Goal: Book appointment/travel/reservation

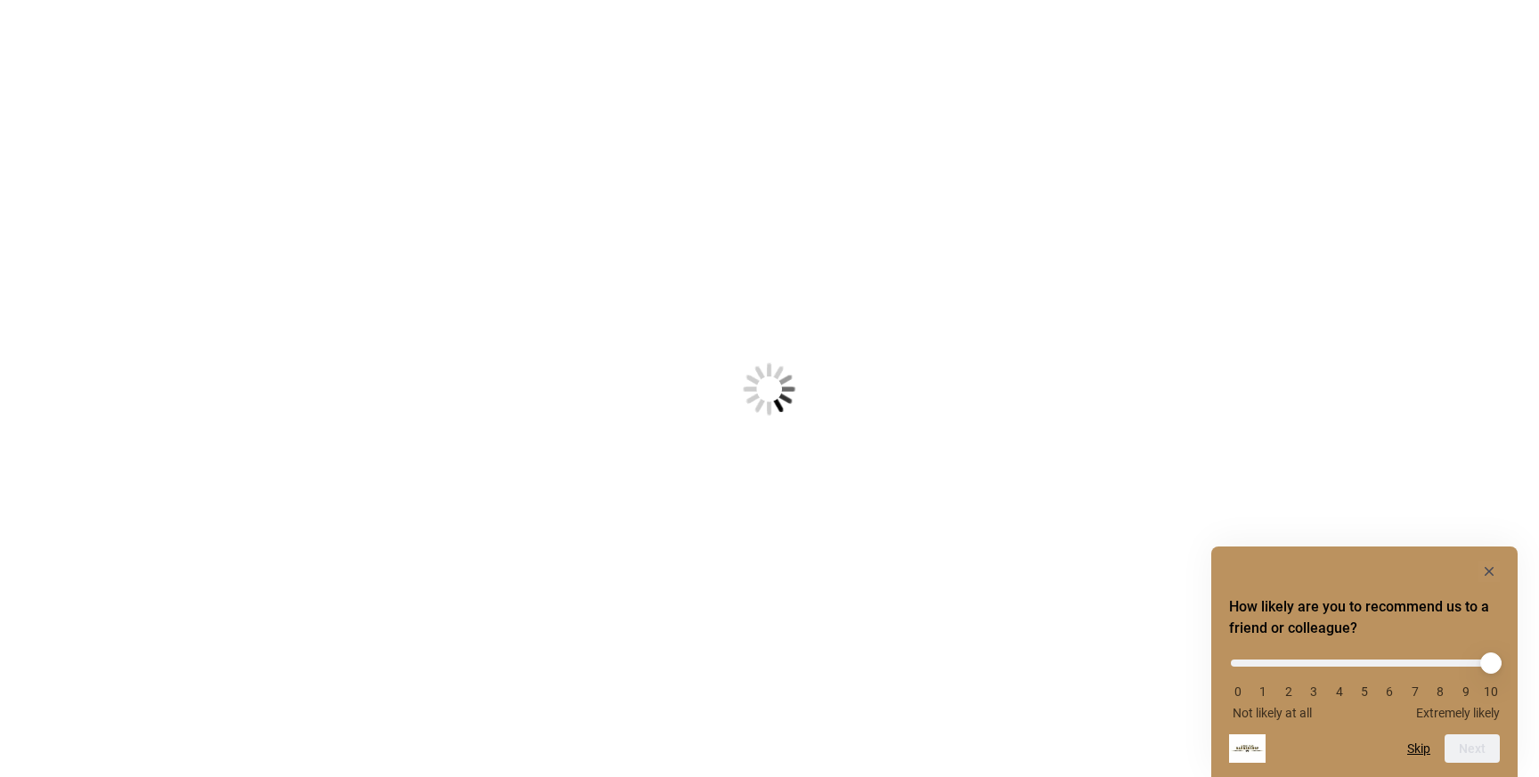
click at [861, 541] on body "Something went wrong! Try reload How likely are you to recommend us to a friend…" at bounding box center [769, 388] width 1539 height 777
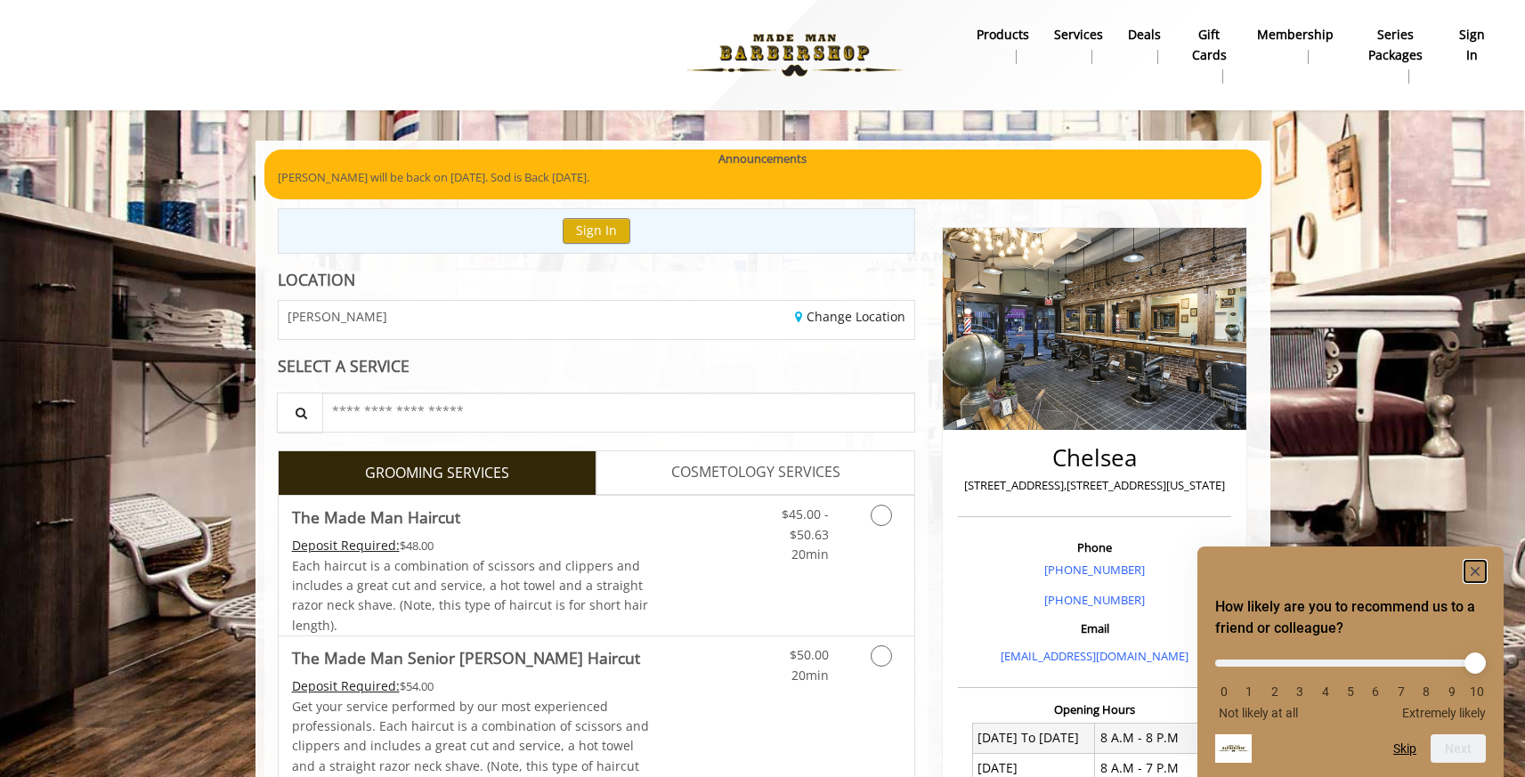
click at [1474, 574] on rect "Hide survey" at bounding box center [1475, 571] width 21 height 21
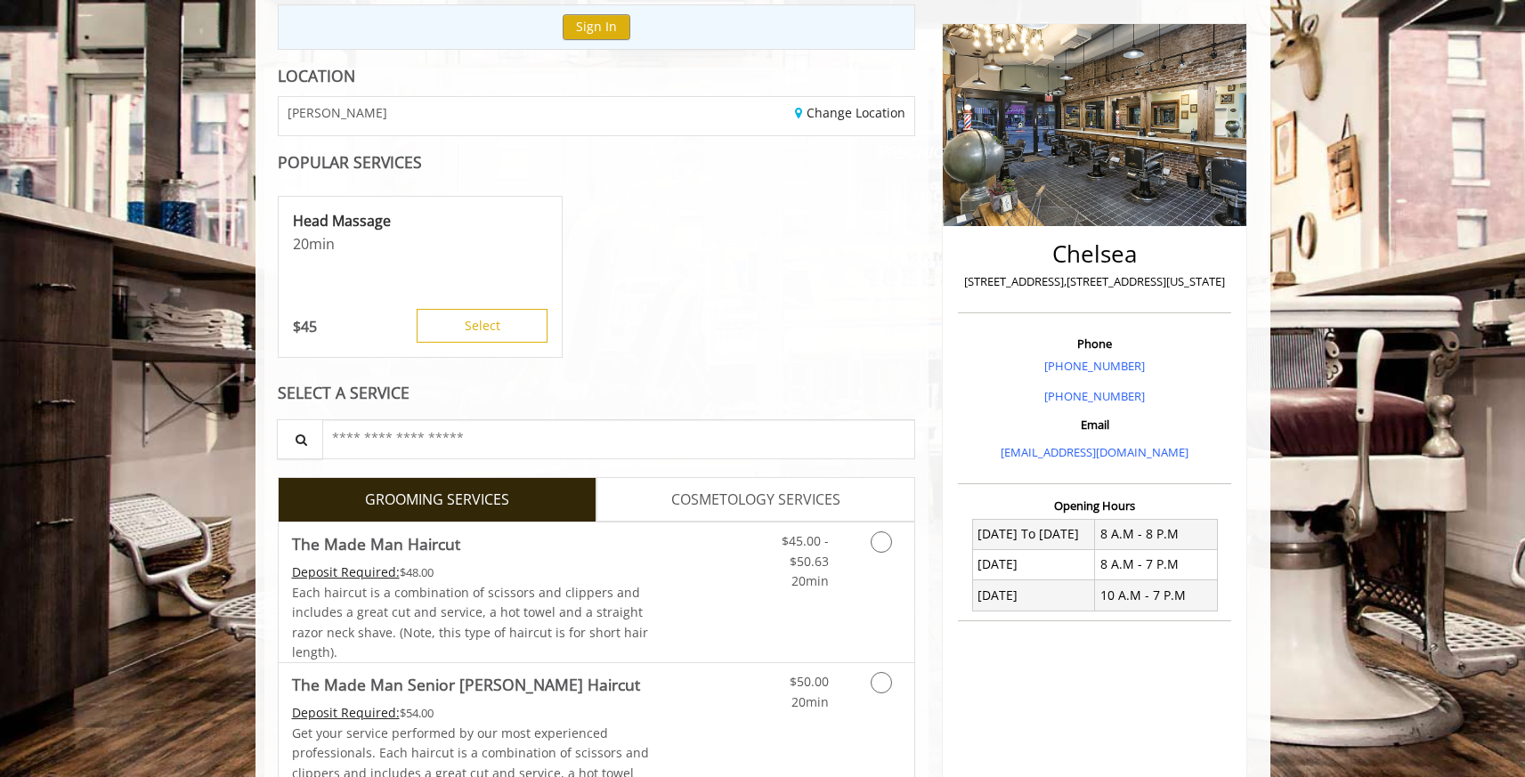
scroll to position [240, 0]
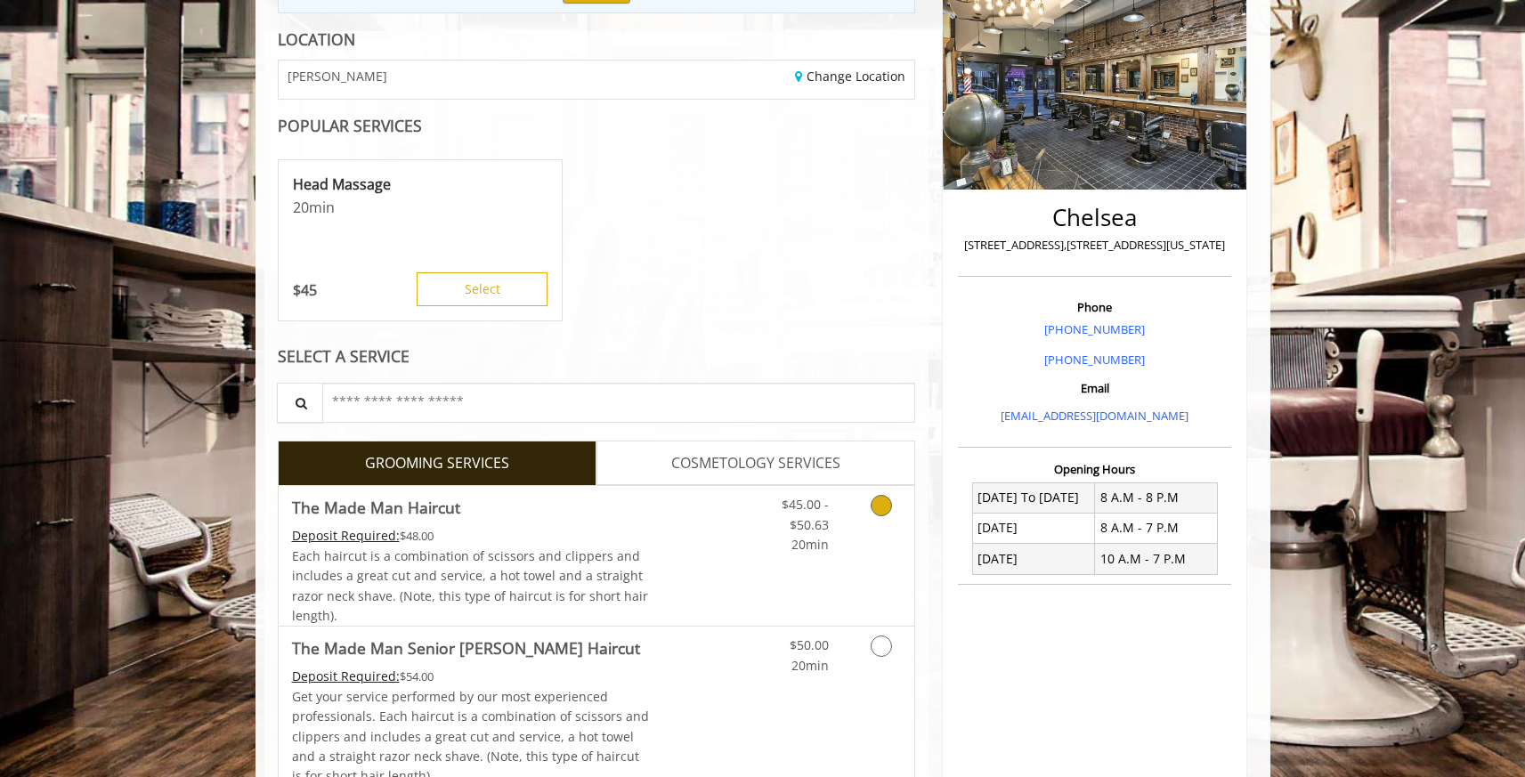
click at [891, 502] on link "Grooming services" at bounding box center [878, 520] width 45 height 69
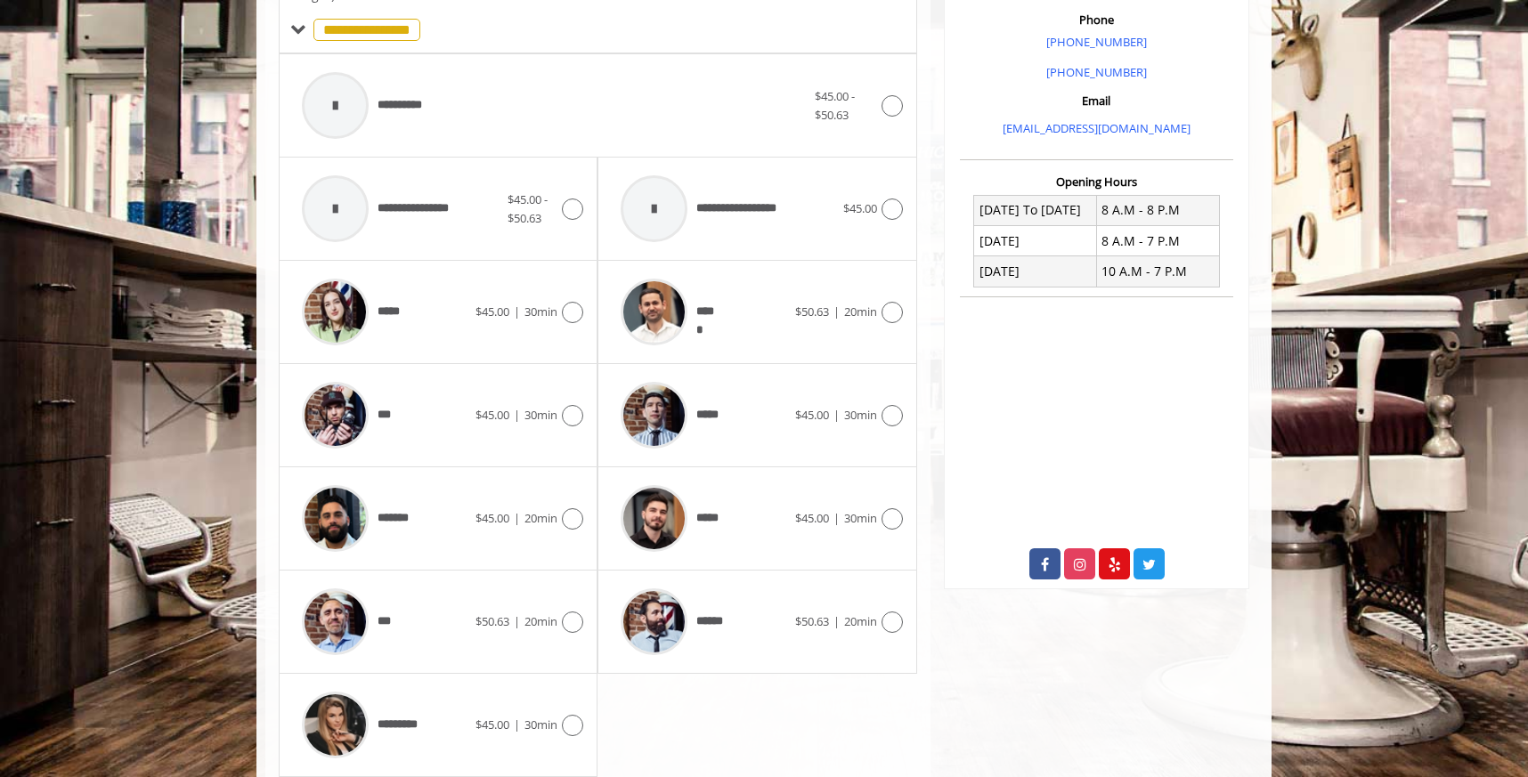
scroll to position [533, 0]
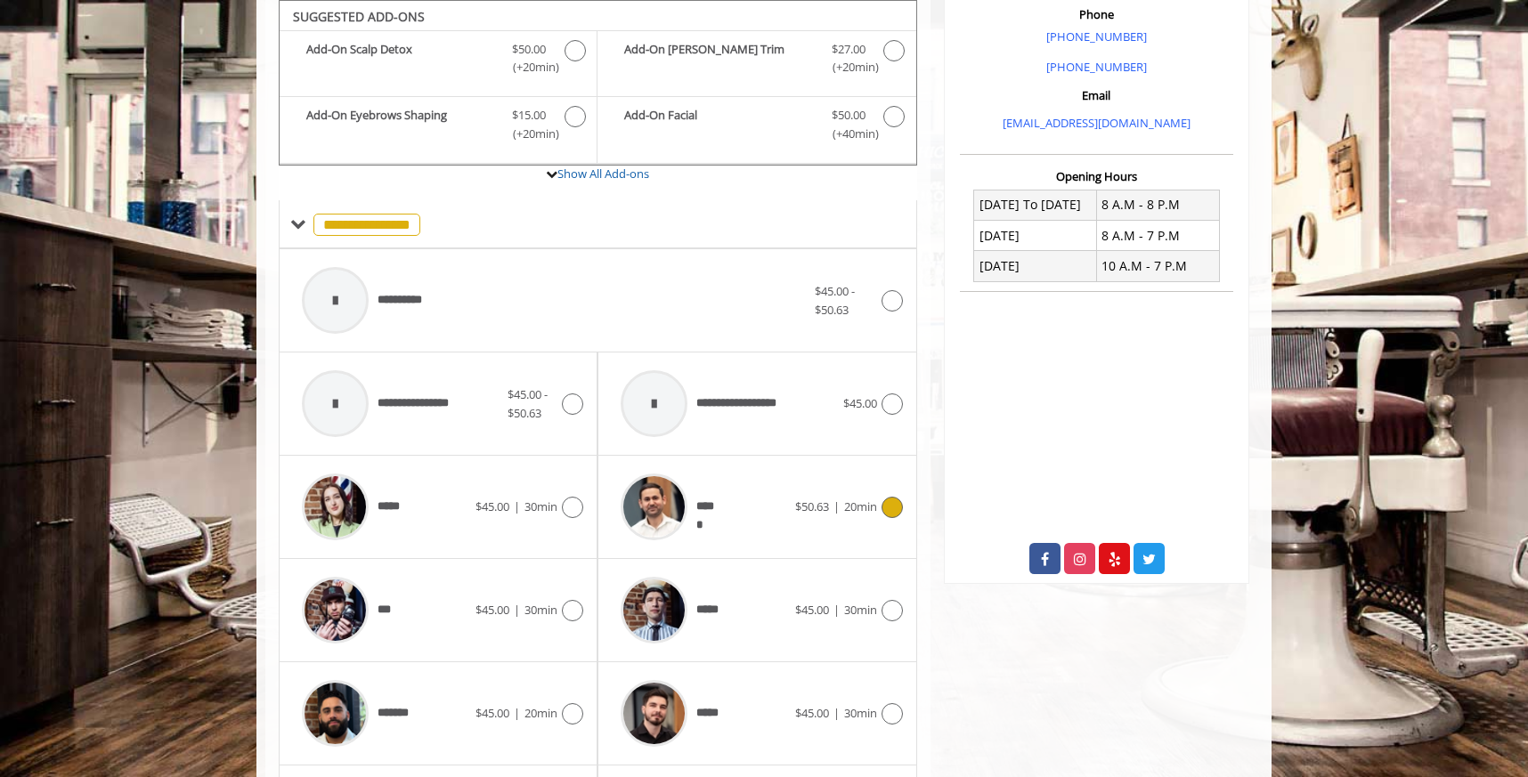
click at [855, 501] on span "20min" at bounding box center [860, 507] width 33 height 16
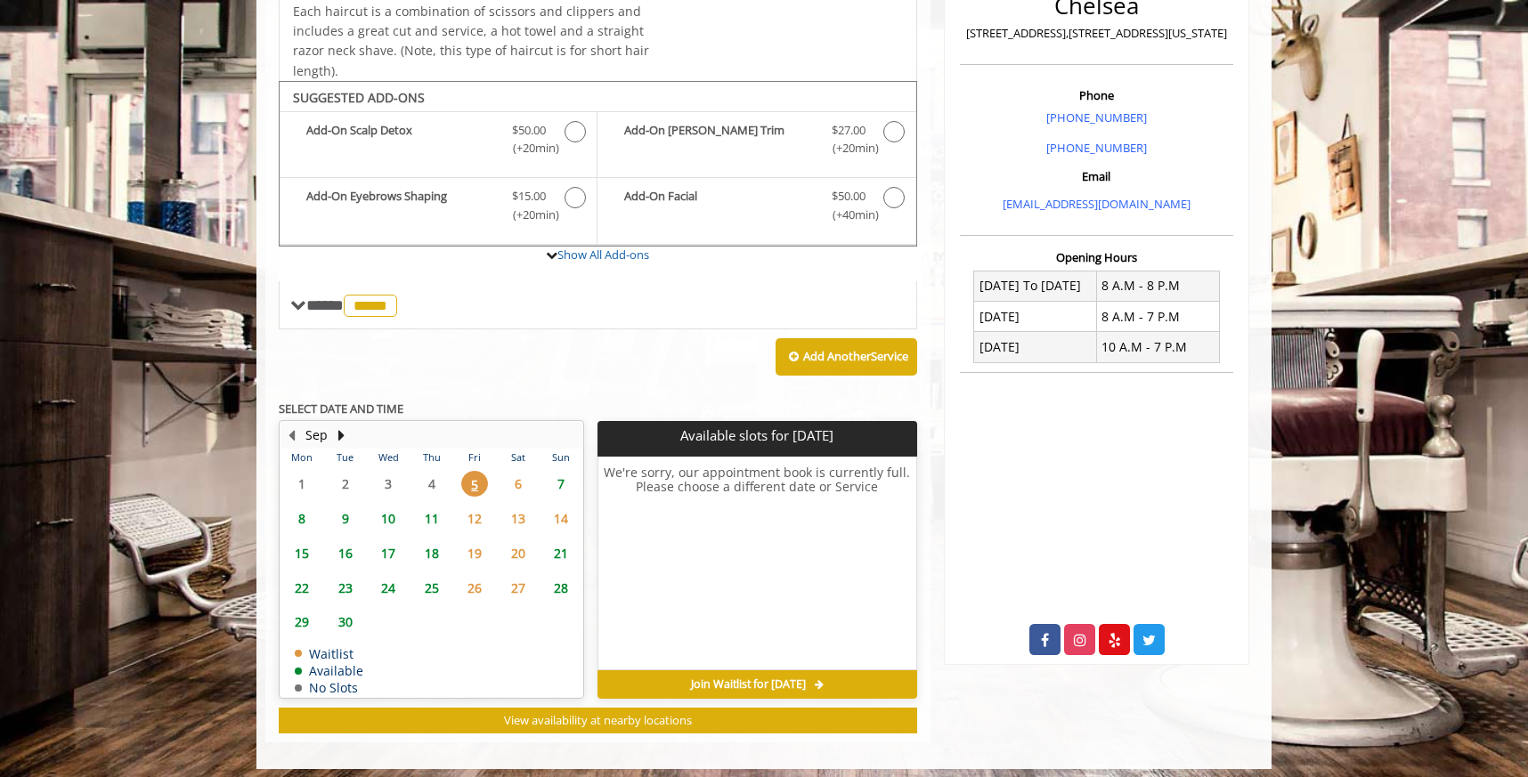
scroll to position [461, 0]
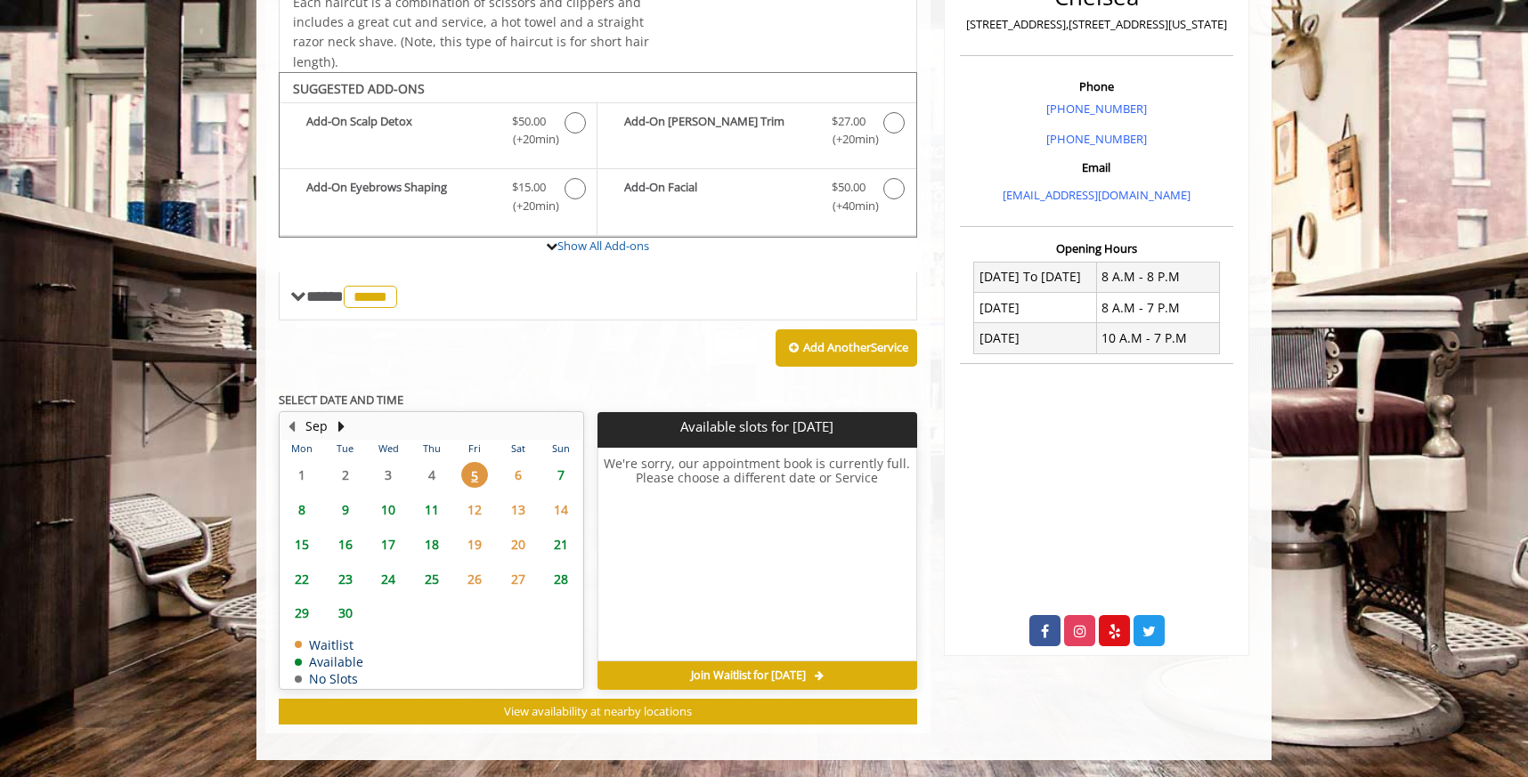
click at [691, 674] on span "Join Waitlist for Fri, Sep 05 2025" at bounding box center [748, 676] width 115 height 14
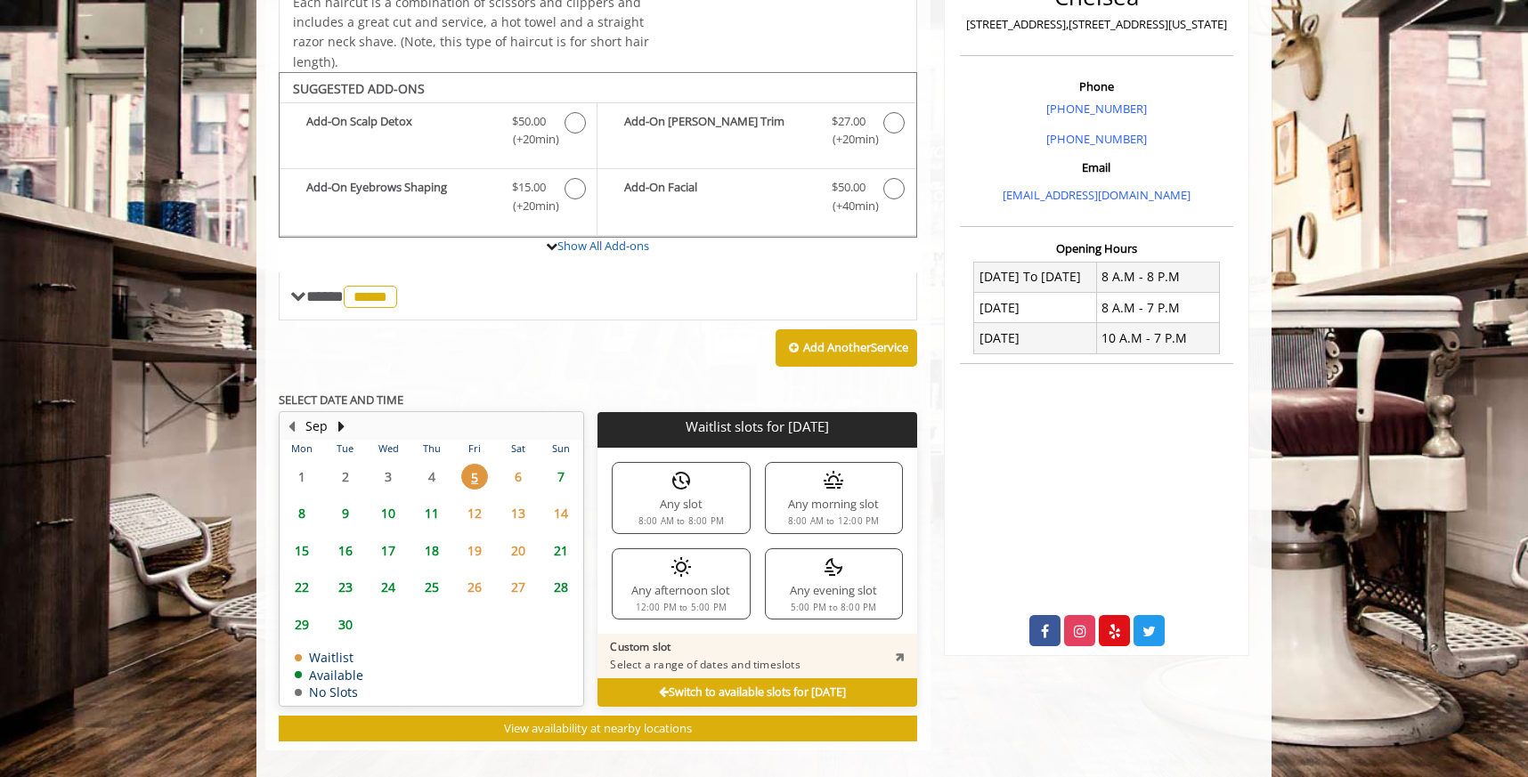
click at [852, 604] on div "5:00 PM to 8:00 PM" at bounding box center [834, 608] width 86 height 9
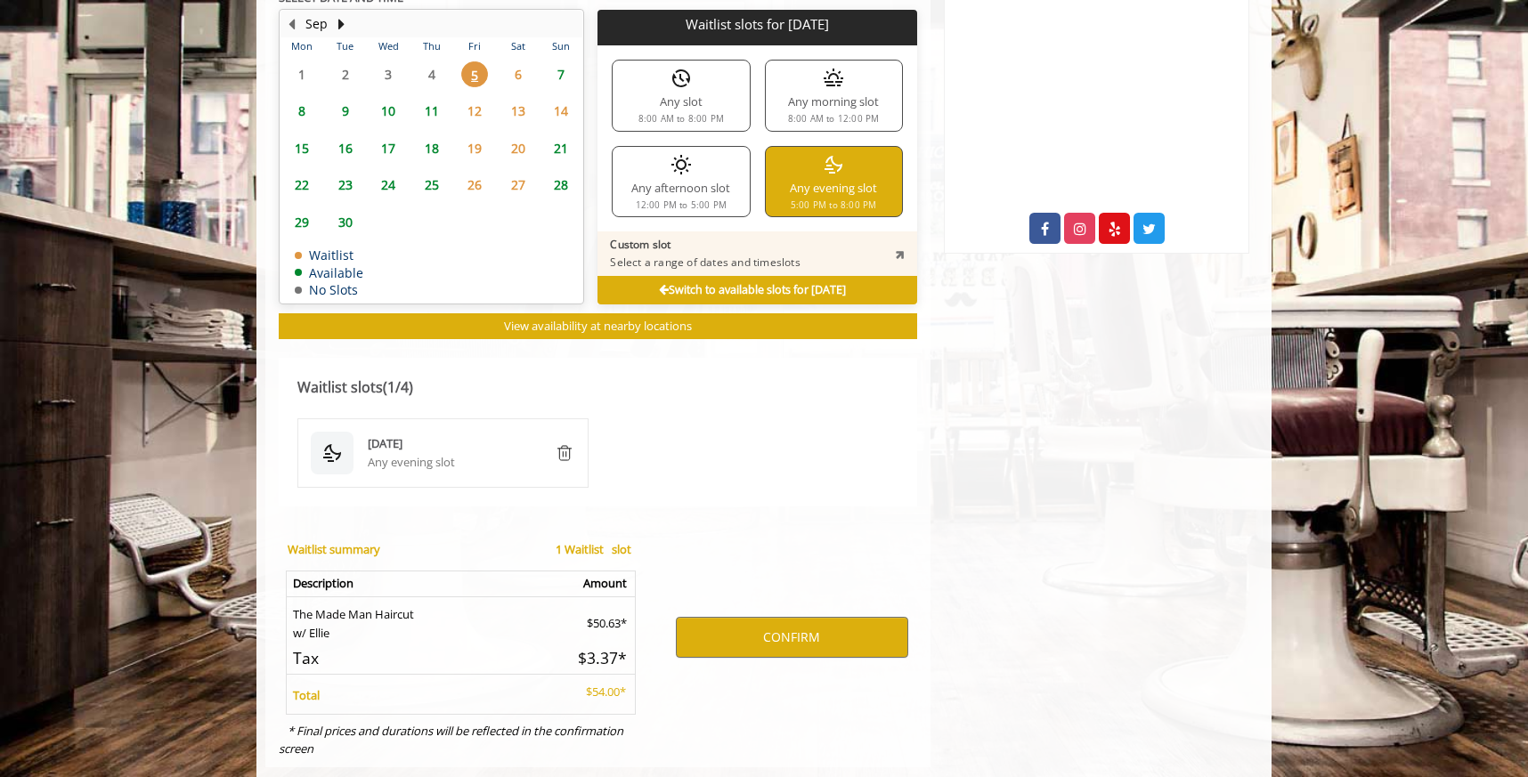
scroll to position [869, 0]
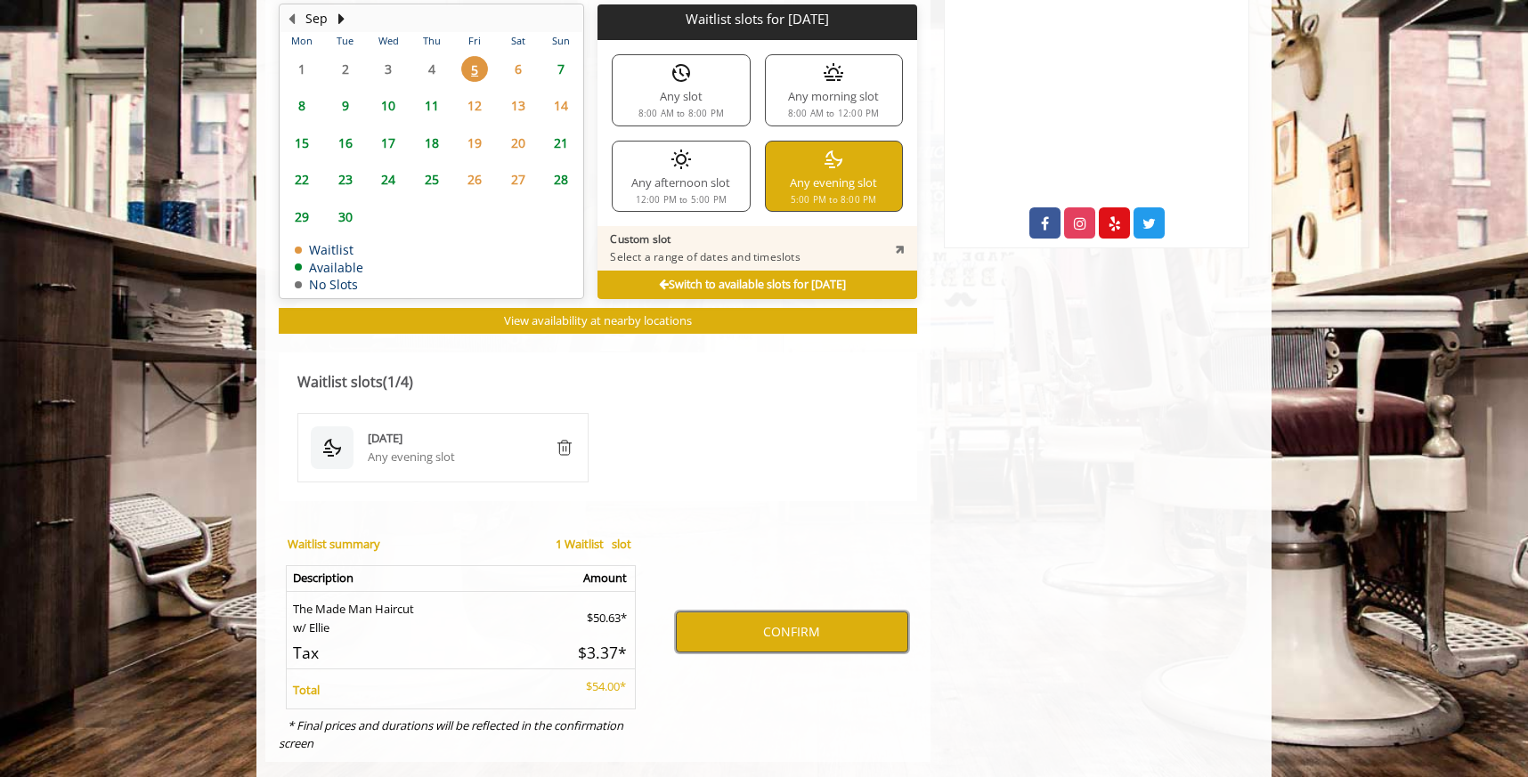
click at [780, 630] on button "CONFIRM" at bounding box center [792, 632] width 232 height 41
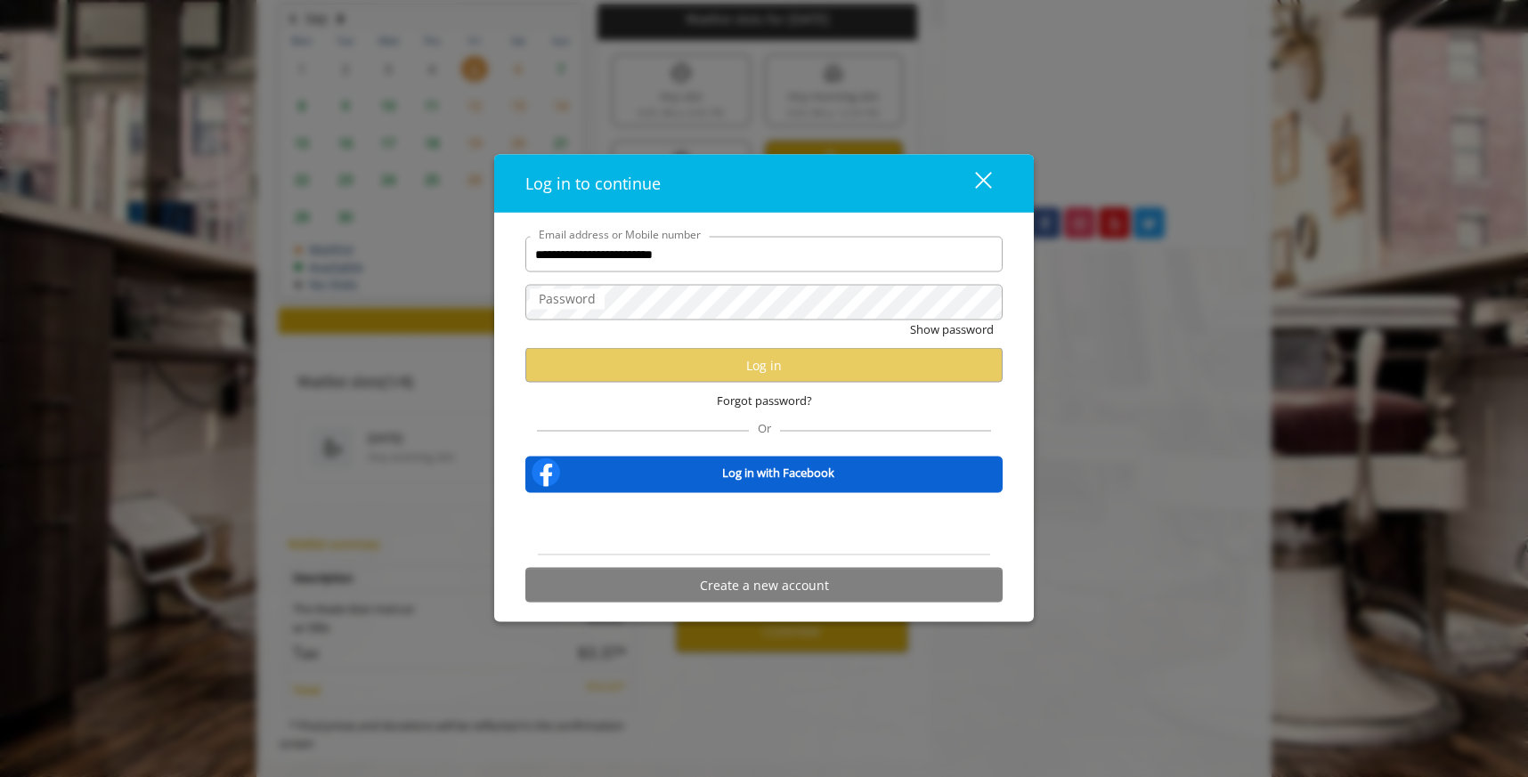
type input "**********"
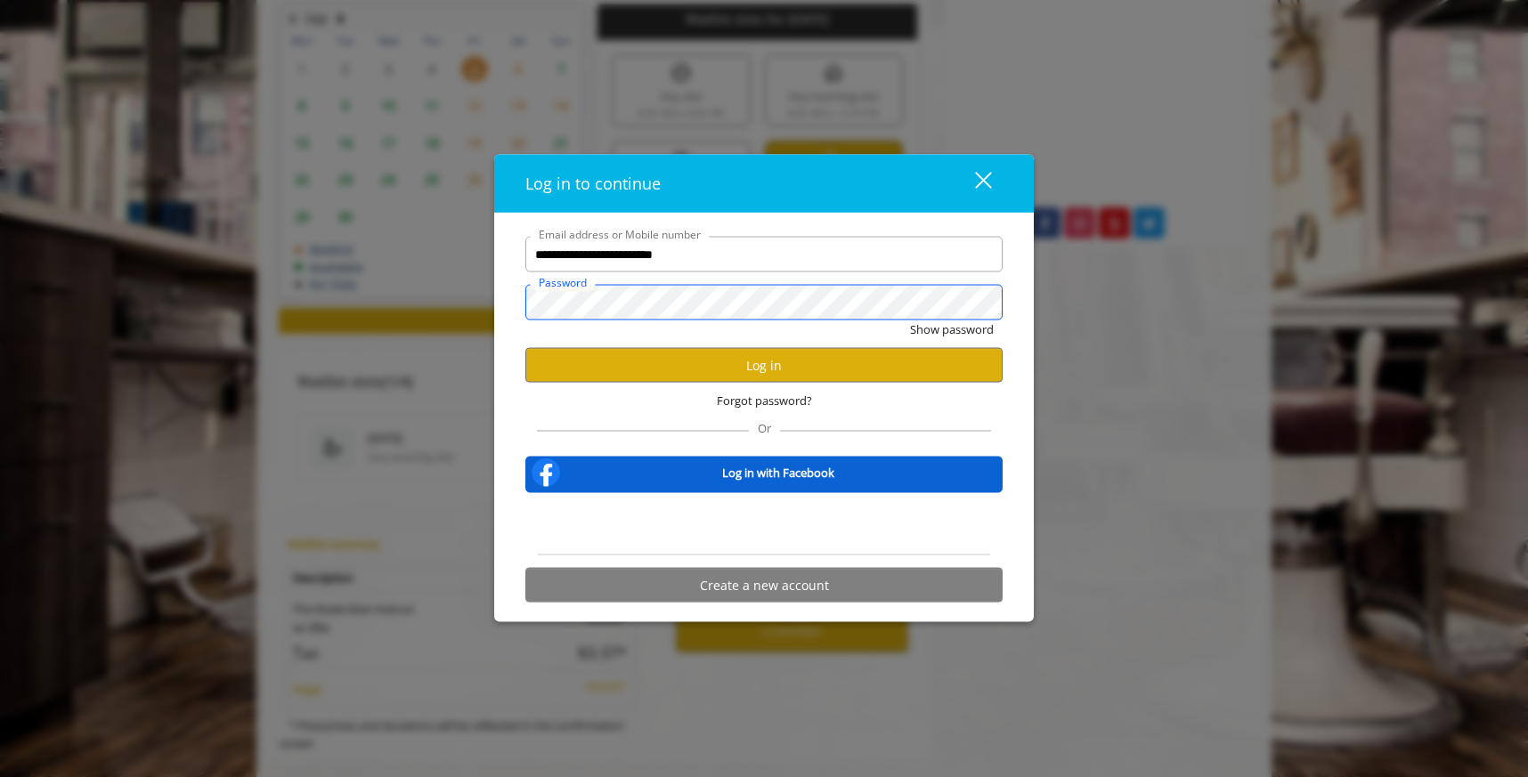
click at [910, 321] on button "Show password" at bounding box center [952, 330] width 84 height 19
click at [850, 365] on button "Log in" at bounding box center [763, 365] width 477 height 35
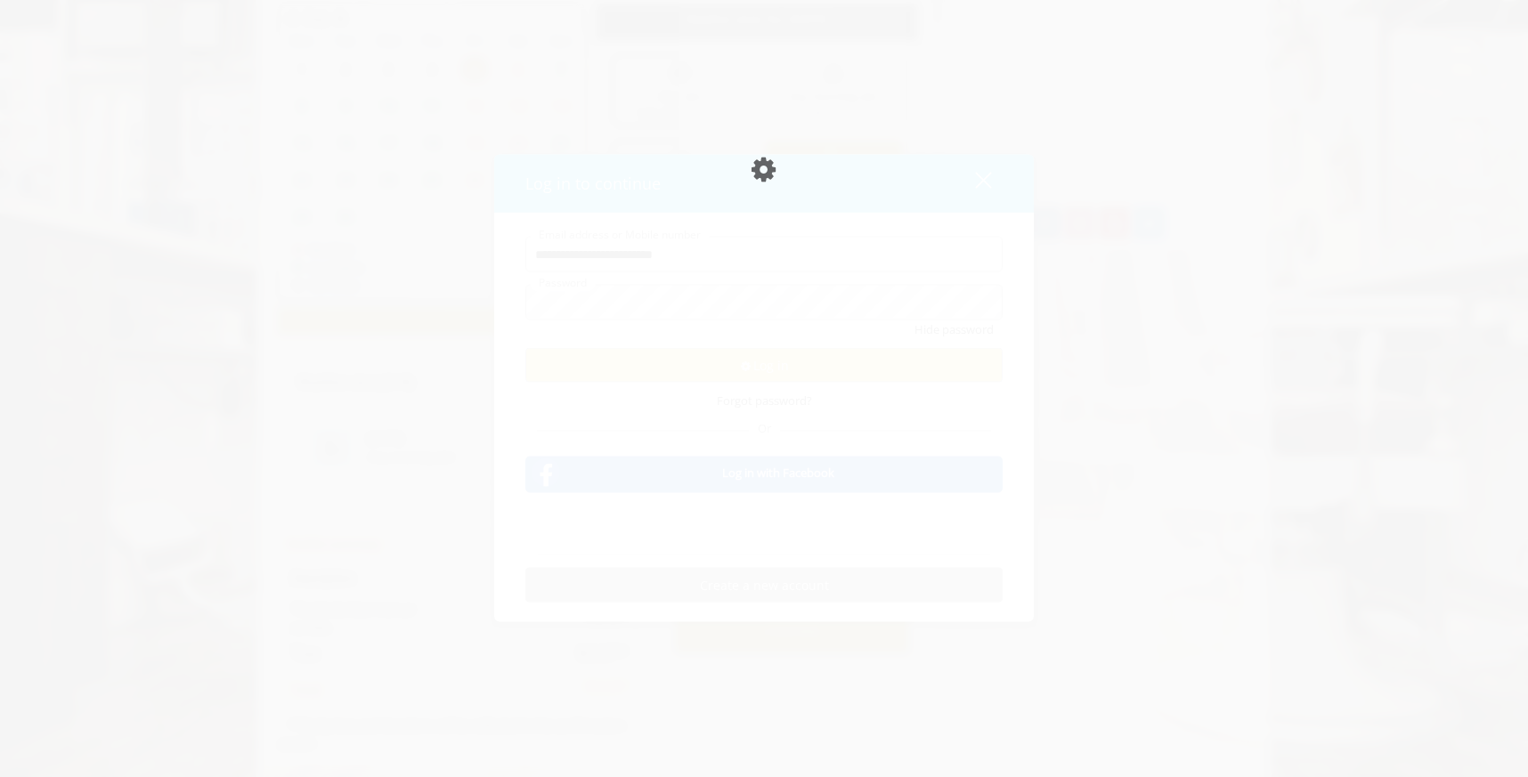
scroll to position [805, 0]
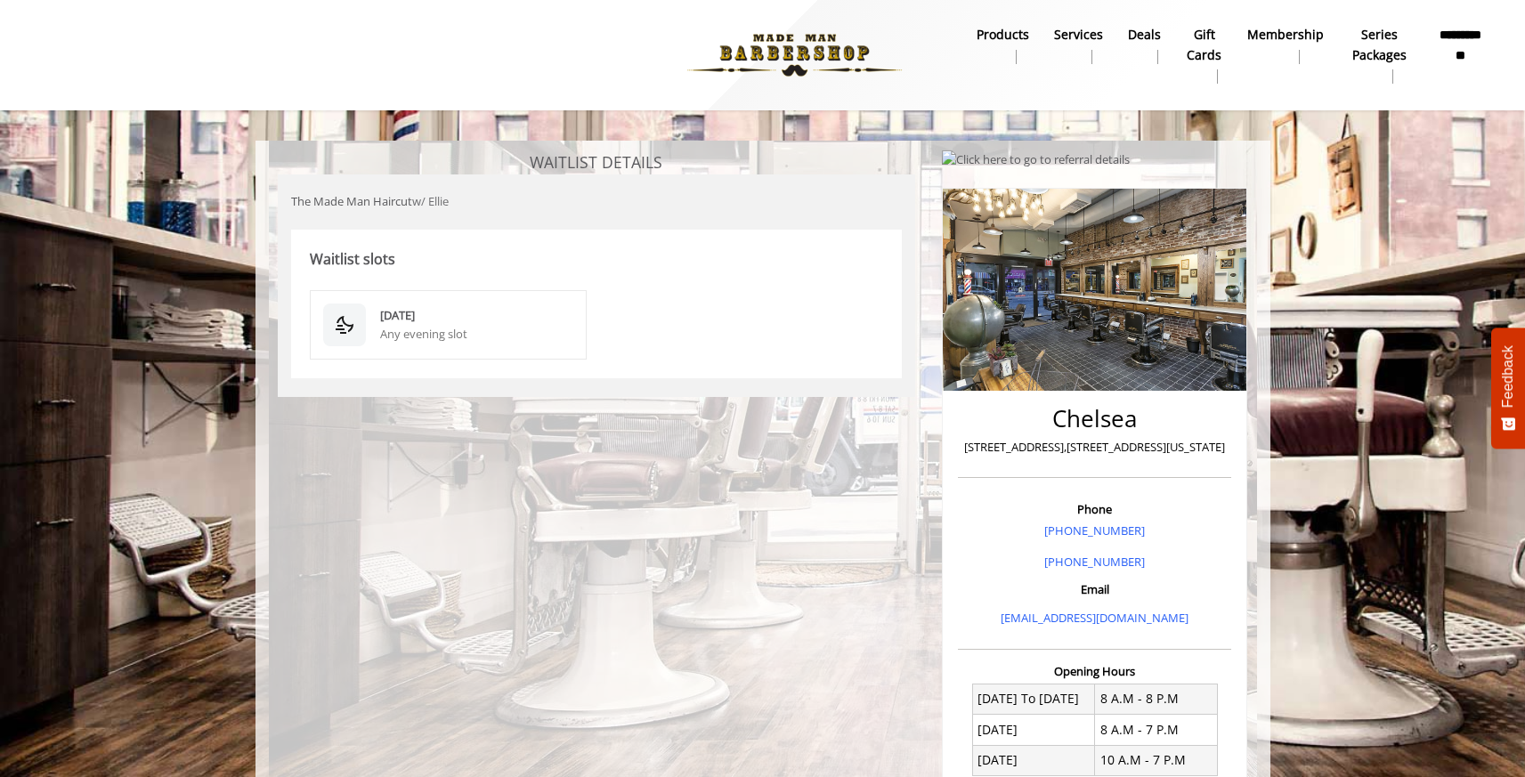
click at [450, 308] on div "Sep 05 2025" at bounding box center [477, 315] width 194 height 19
